Goal: Check status: Check status

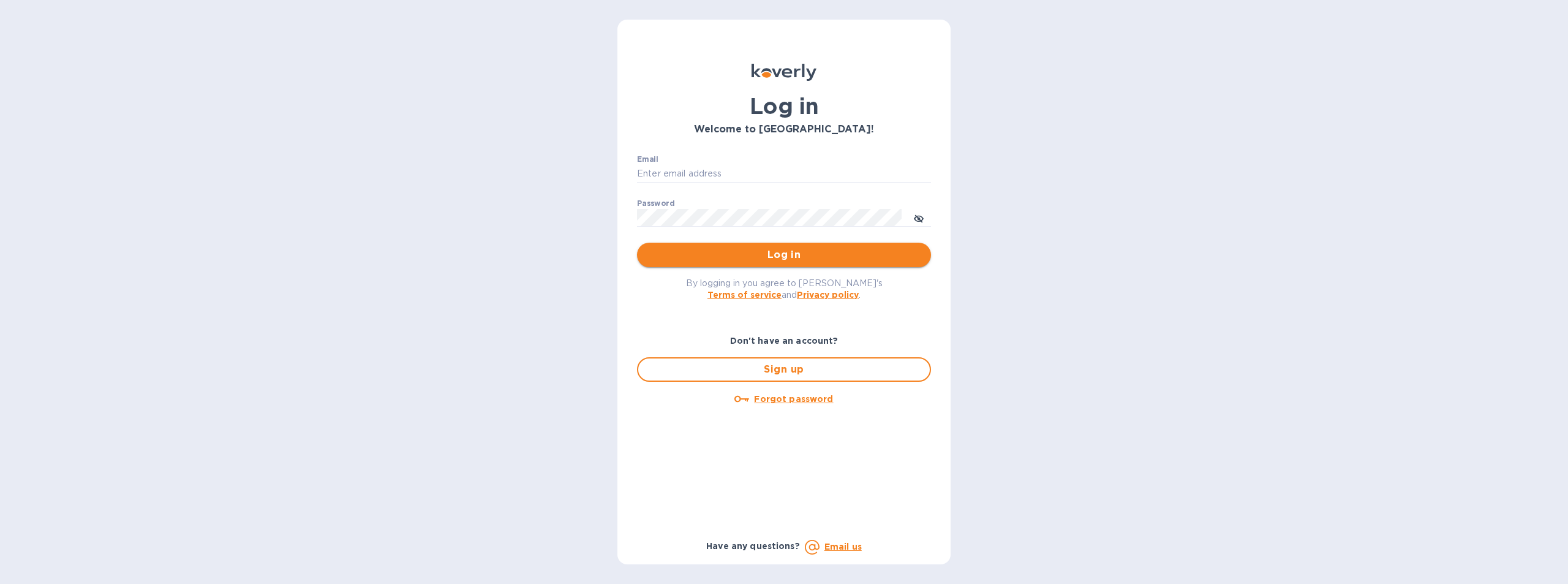
type input "[EMAIL_ADDRESS][DOMAIN_NAME]"
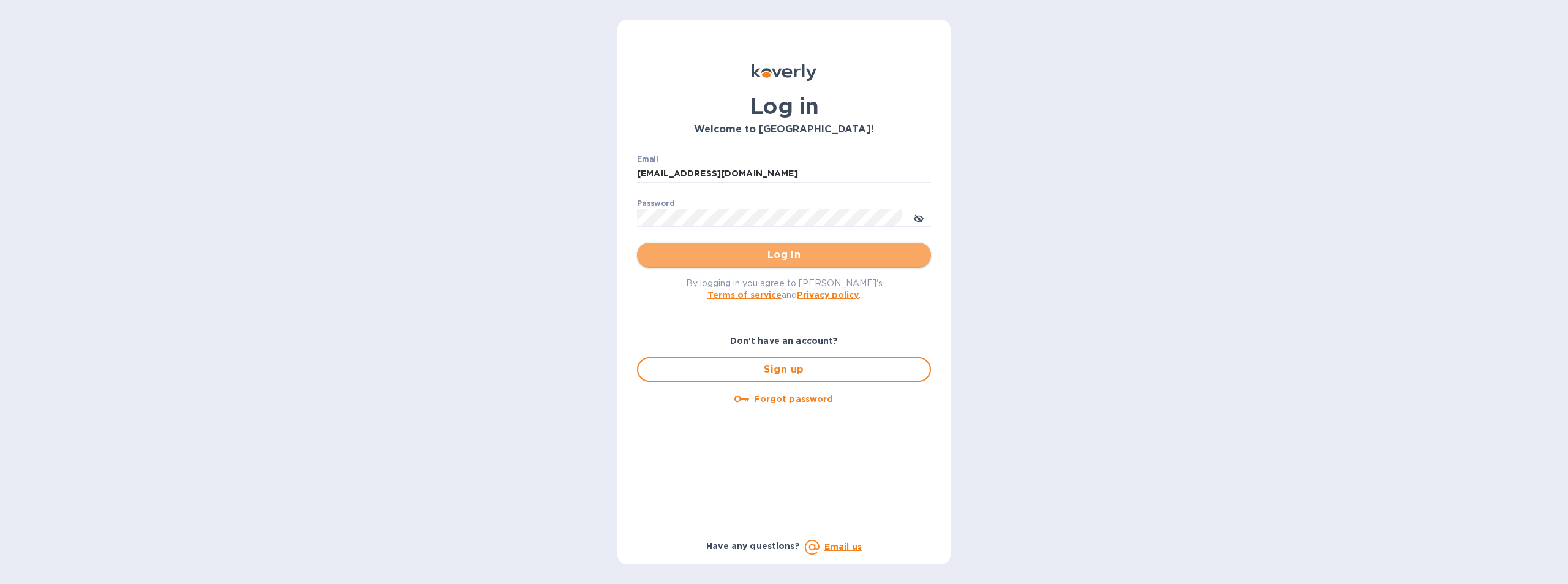
click at [795, 251] on span "Log in" at bounding box center [784, 255] width 274 height 15
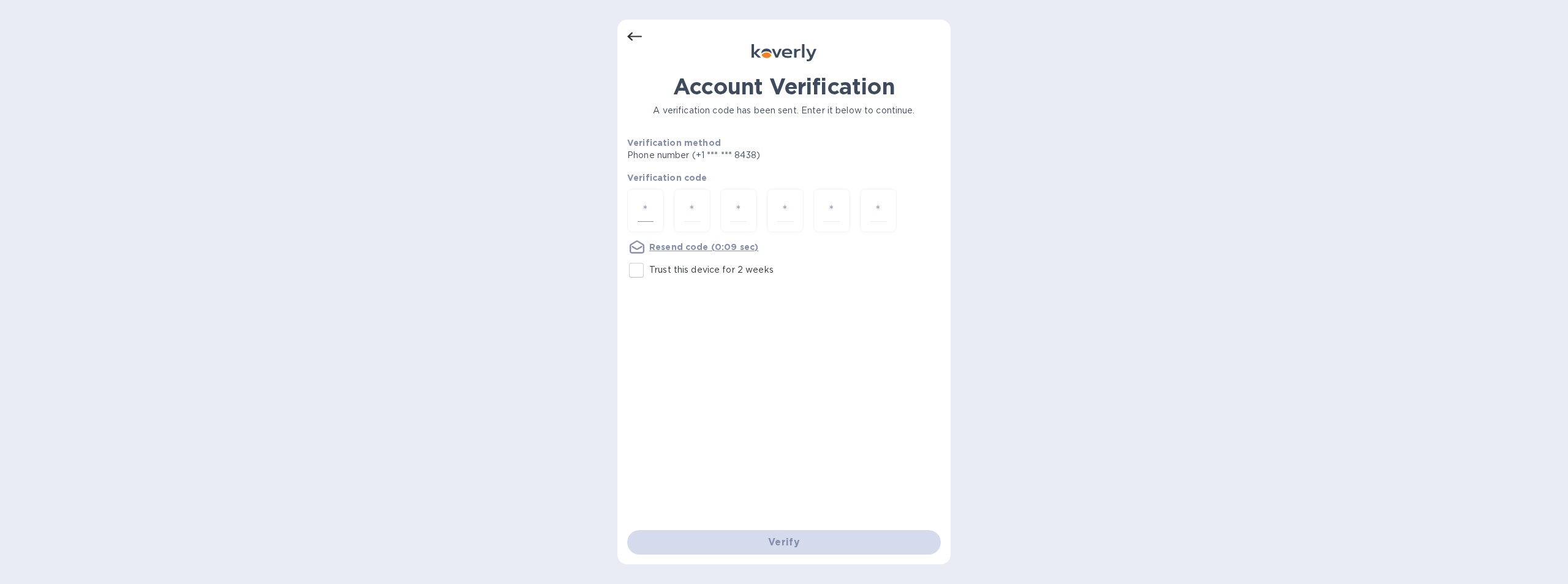
click at [643, 210] on input "number" at bounding box center [646, 210] width 16 height 23
type input "1"
type input "2"
type input "0"
type input "5"
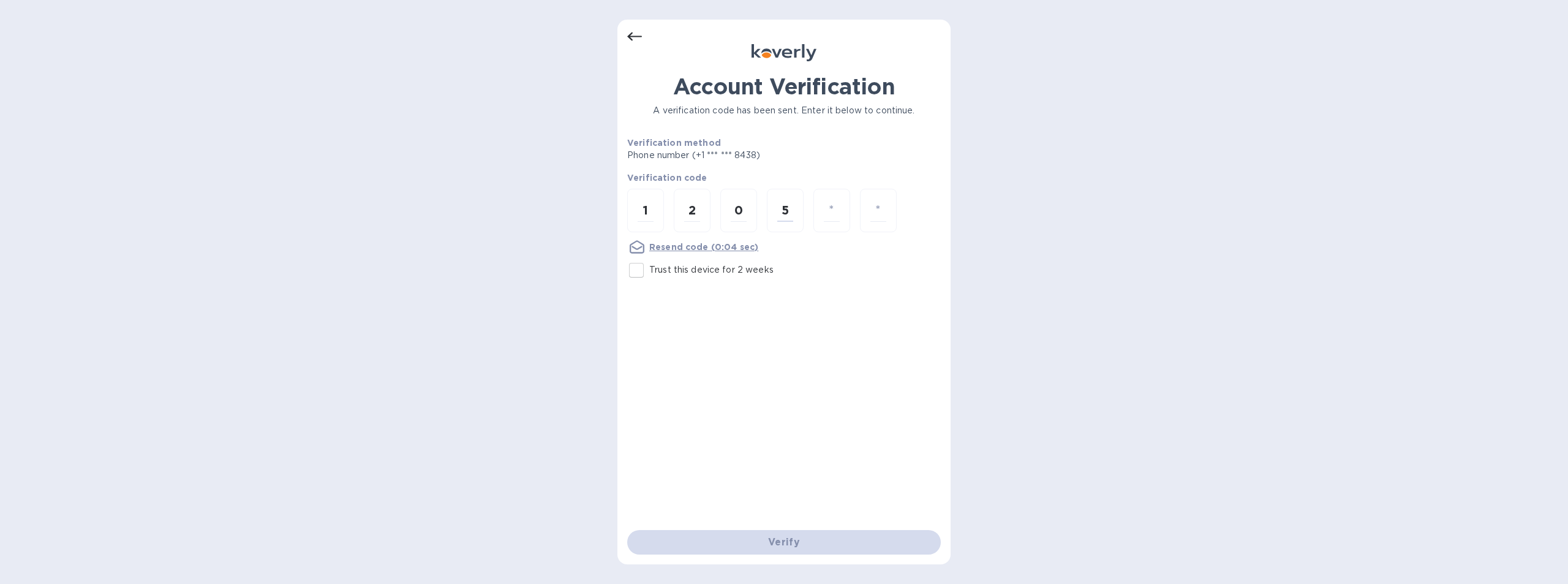
type input "1"
type input "3"
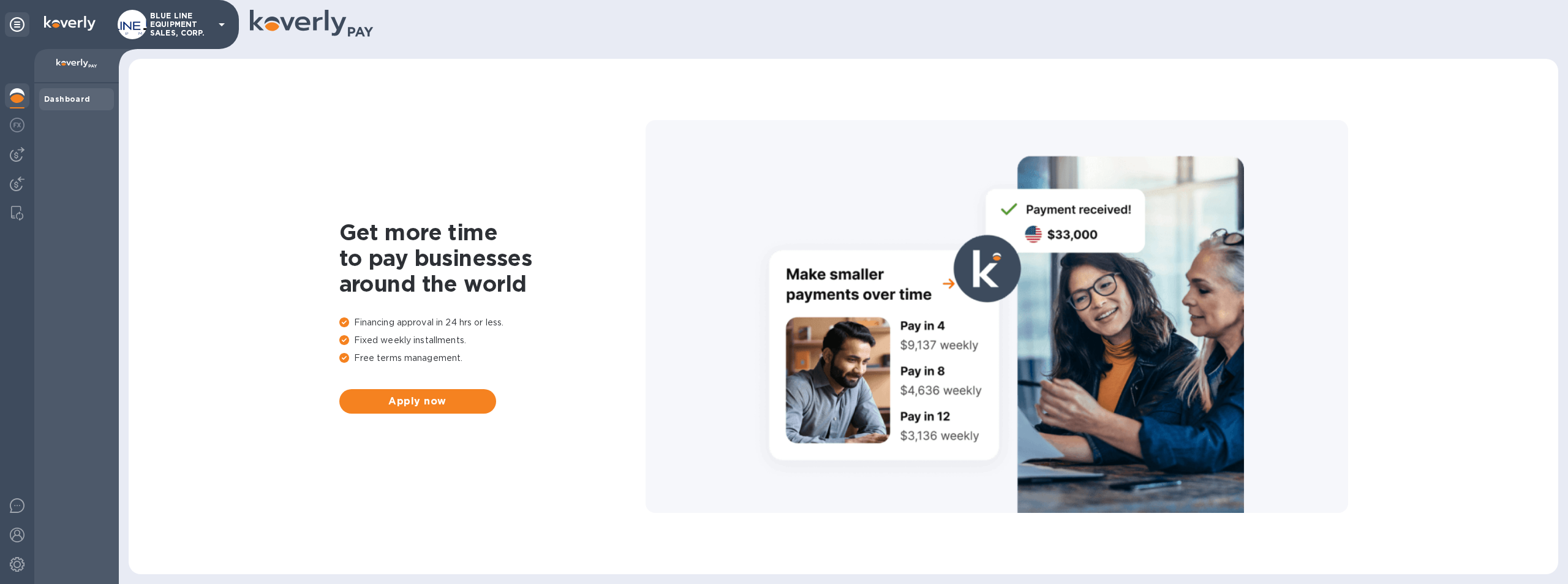
click at [170, 16] on p "BLUE LINE EQUIPMENT SALES, CORP." at bounding box center [180, 24] width 61 height 26
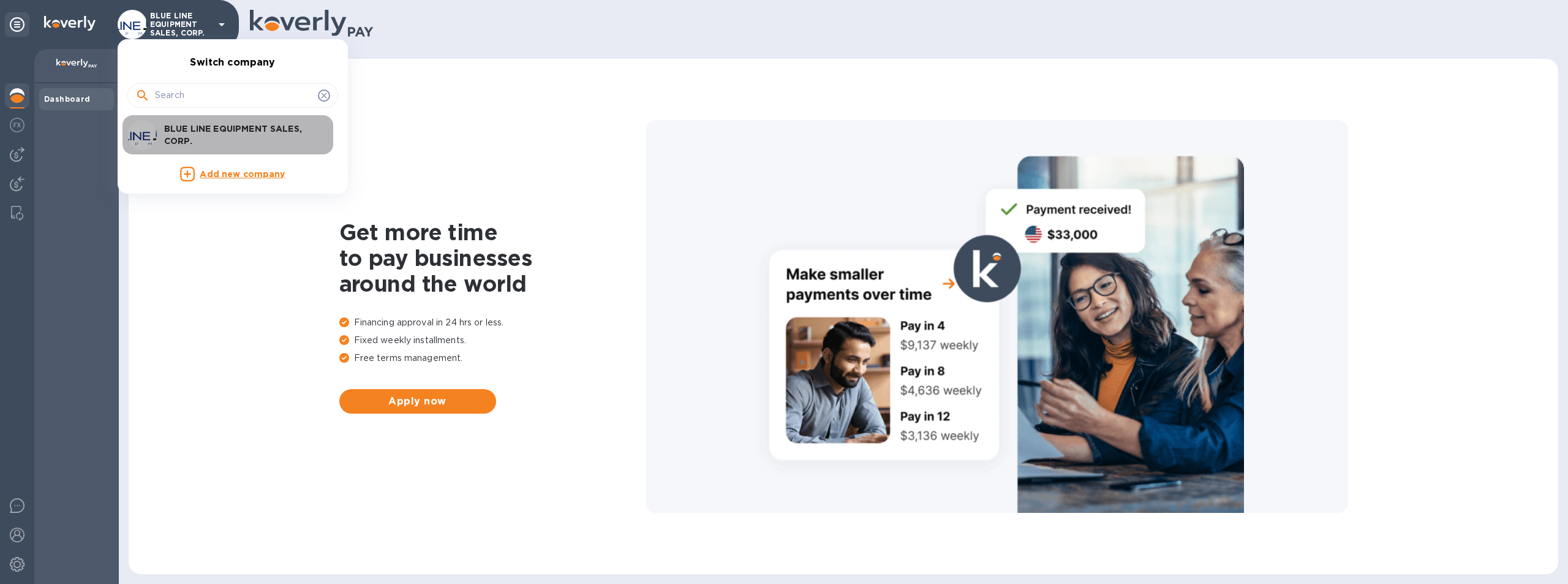
click at [264, 130] on p "BLUE LINE EQUIPMENT SALES, CORP." at bounding box center [242, 135] width 154 height 24
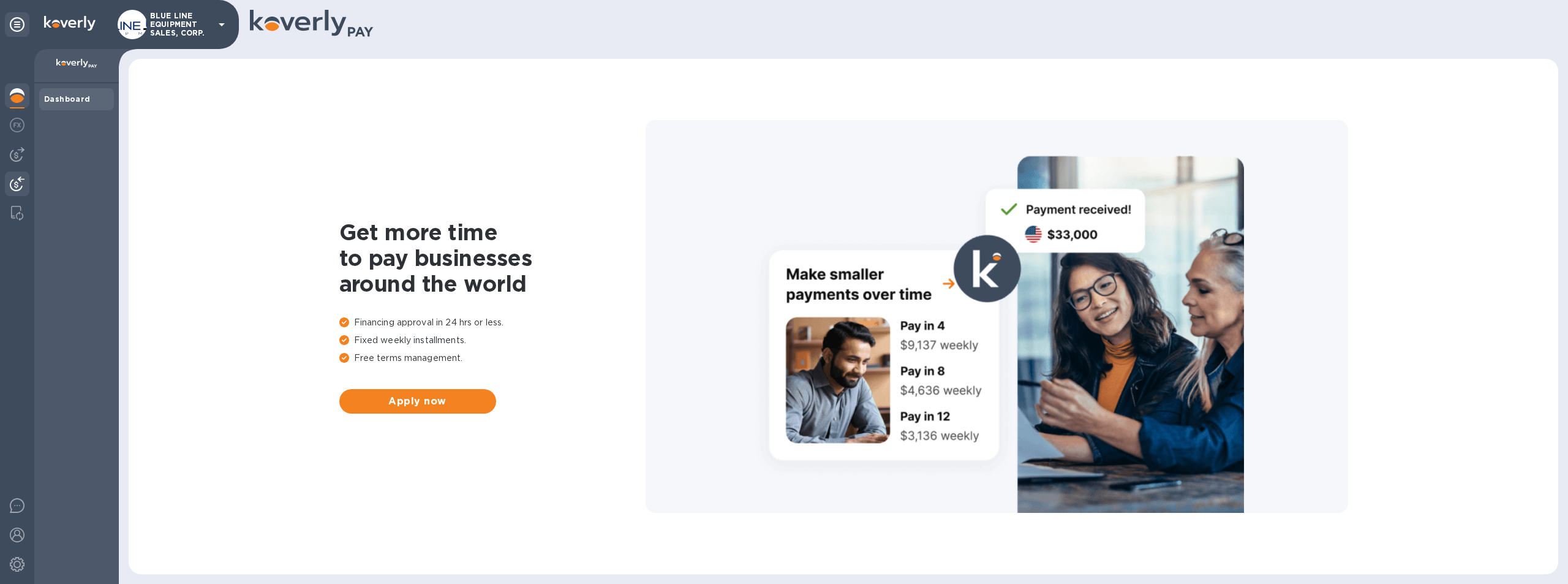
click at [15, 183] on img at bounding box center [17, 183] width 15 height 15
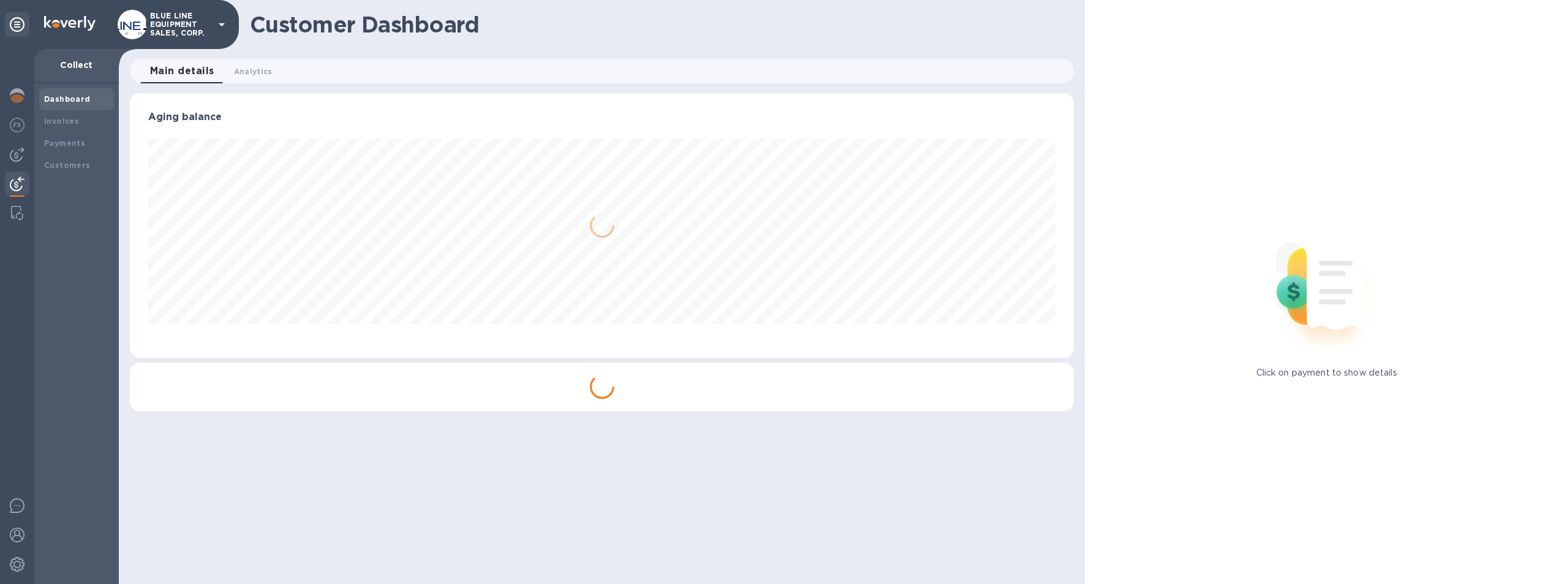
scroll to position [265, 945]
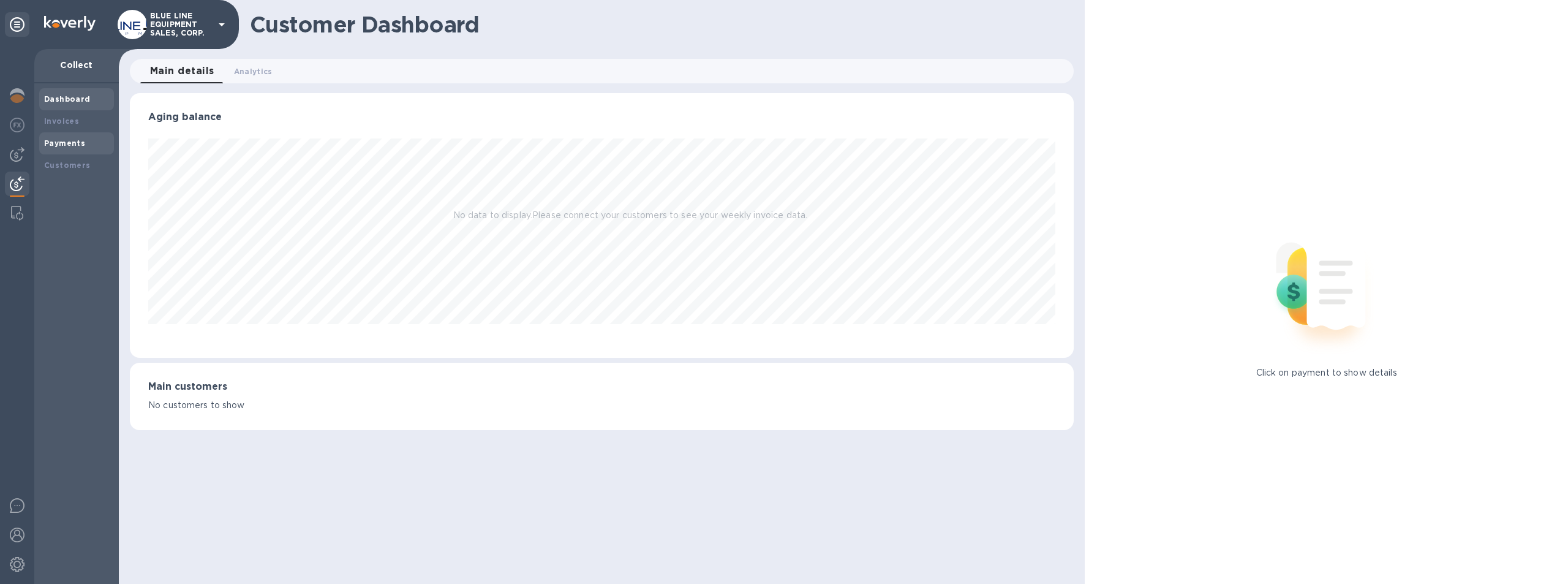
click at [64, 140] on b "Payments" at bounding box center [65, 142] width 41 height 9
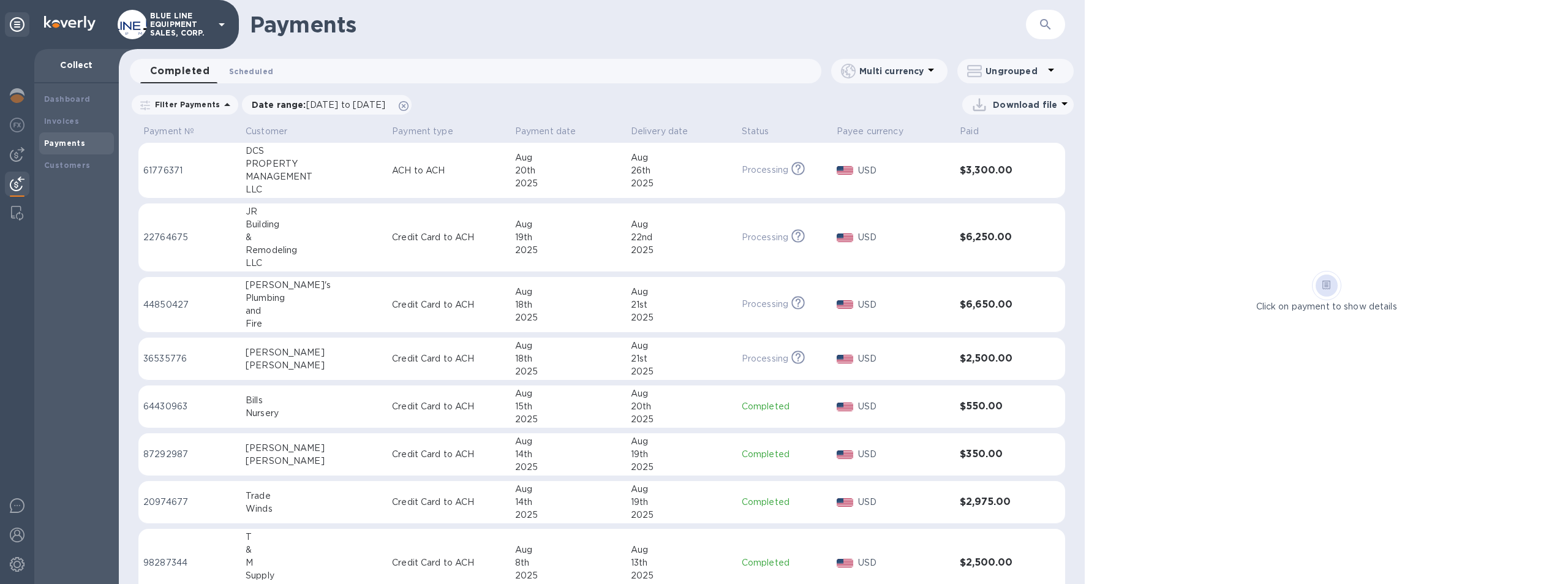
click at [264, 68] on span "Scheduled 0" at bounding box center [251, 72] width 44 height 13
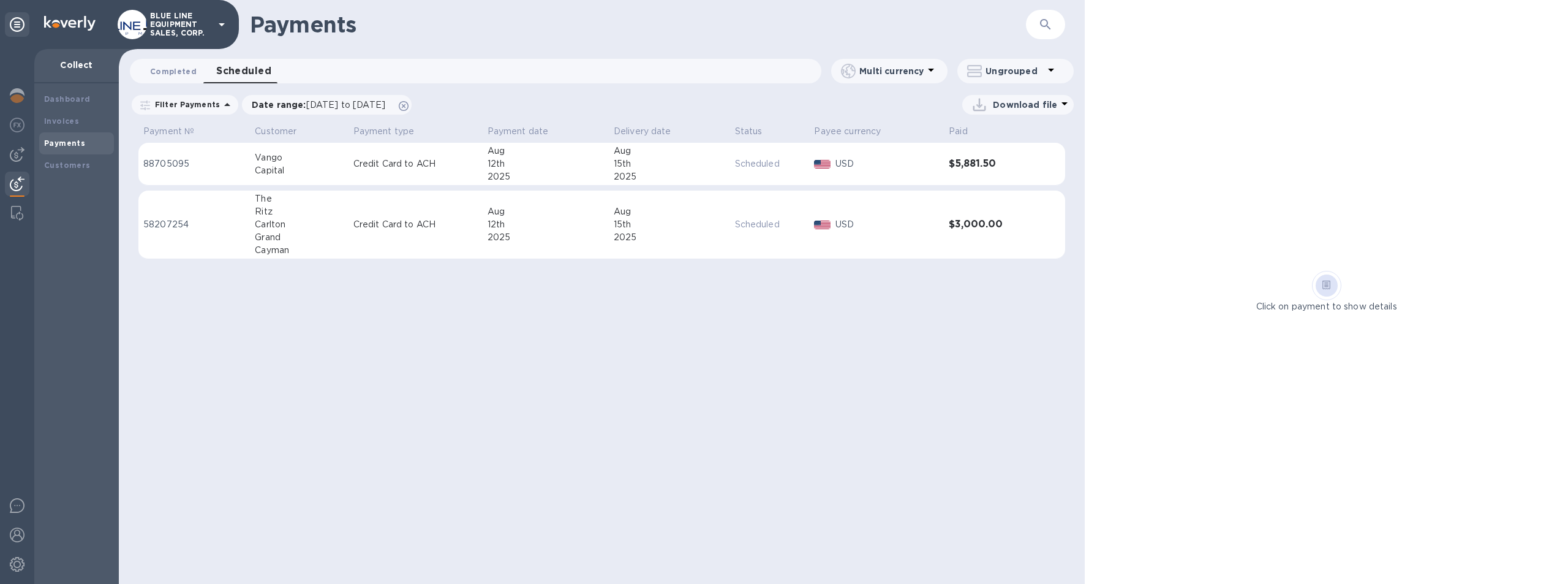
click at [176, 69] on span "Completed 0" at bounding box center [173, 72] width 47 height 13
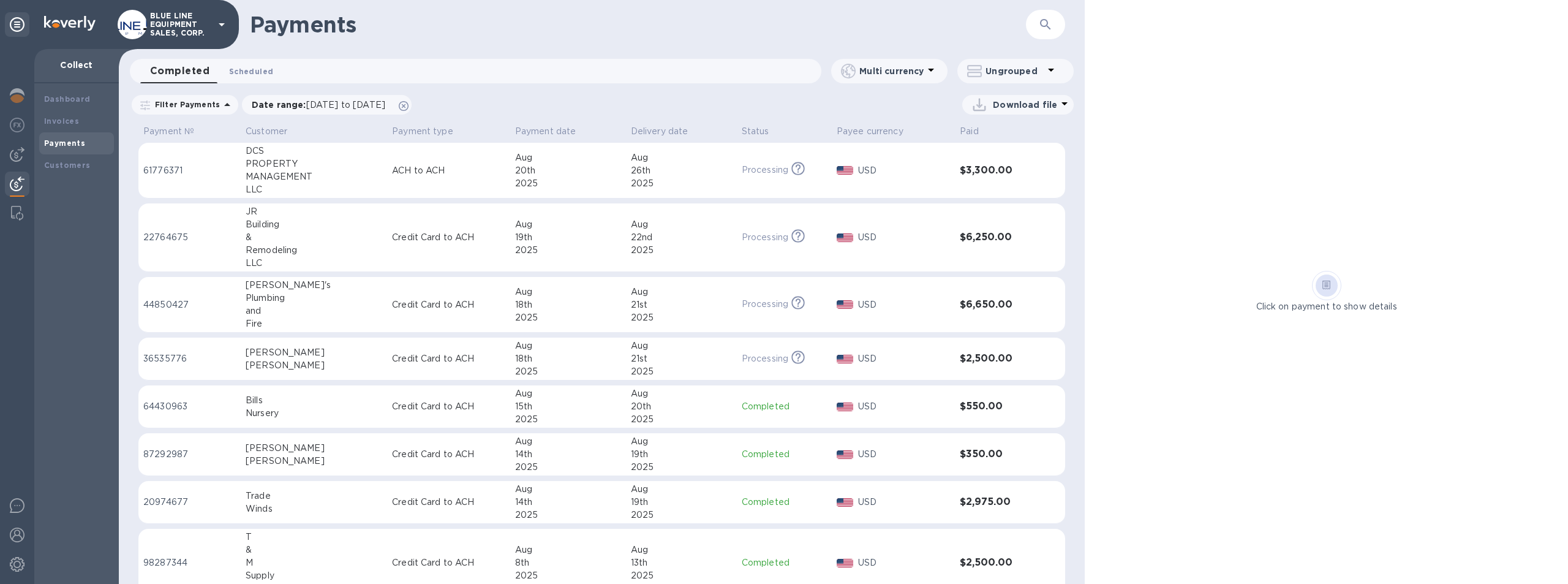
click at [260, 65] on span "Scheduled 0" at bounding box center [251, 72] width 44 height 13
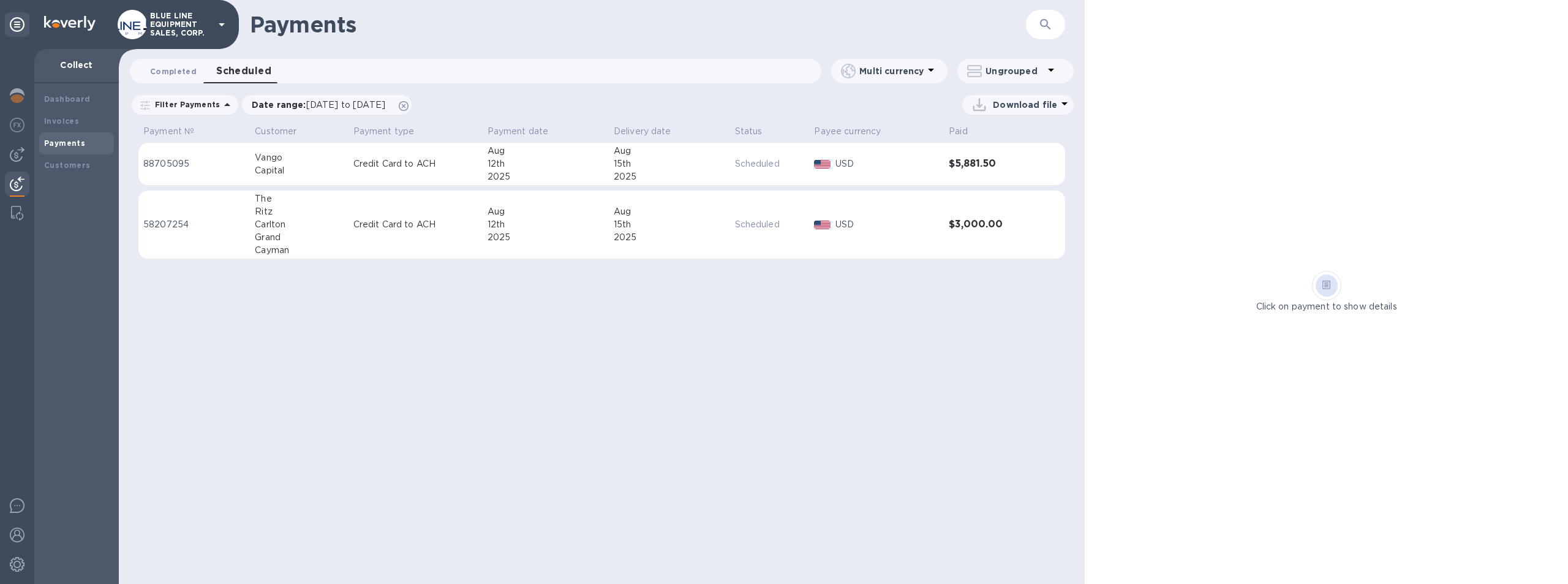
click at [177, 70] on span "Completed 0" at bounding box center [173, 72] width 47 height 13
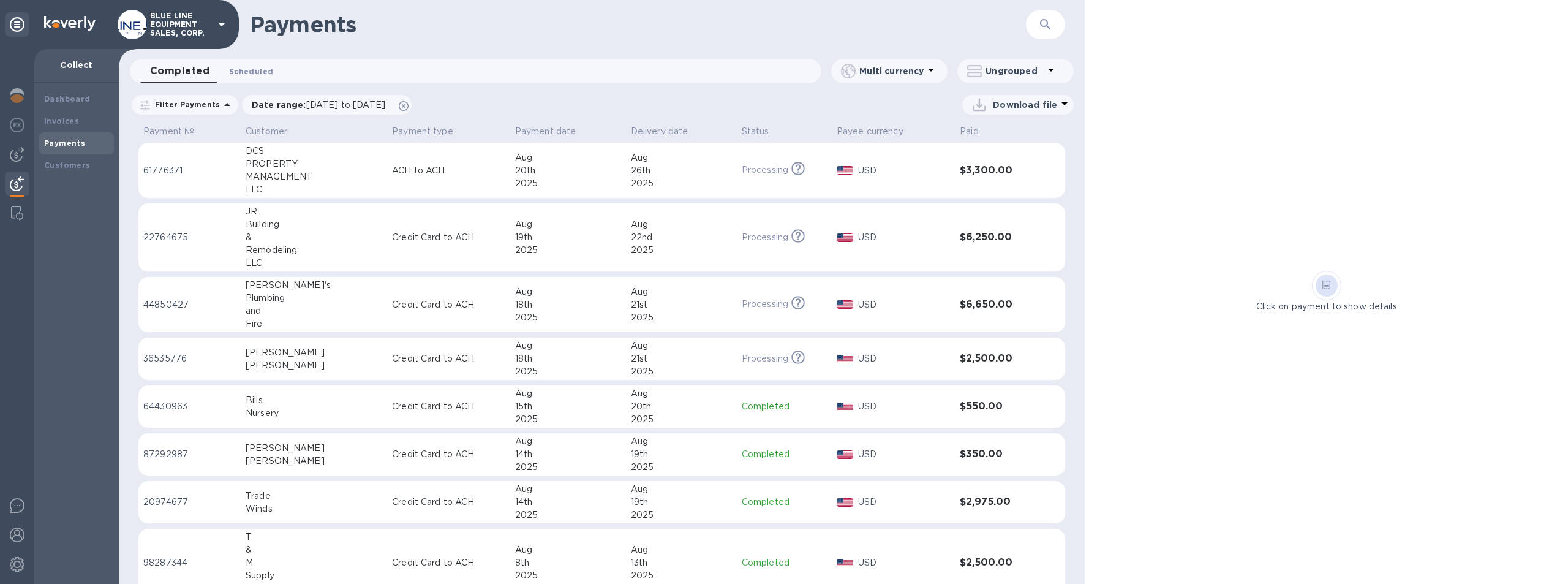
click at [254, 72] on span "Scheduled 0" at bounding box center [251, 72] width 44 height 13
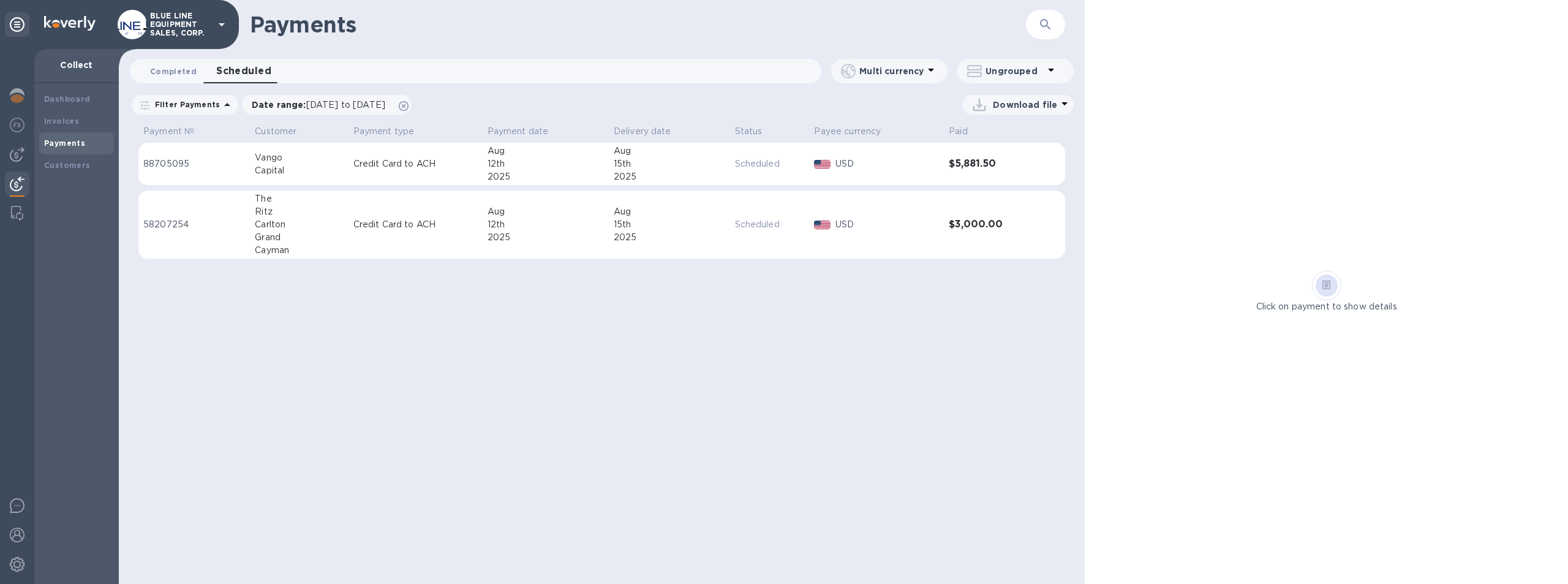
click at [162, 70] on span "Completed 0" at bounding box center [173, 72] width 47 height 13
